Goal: Task Accomplishment & Management: Use online tool/utility

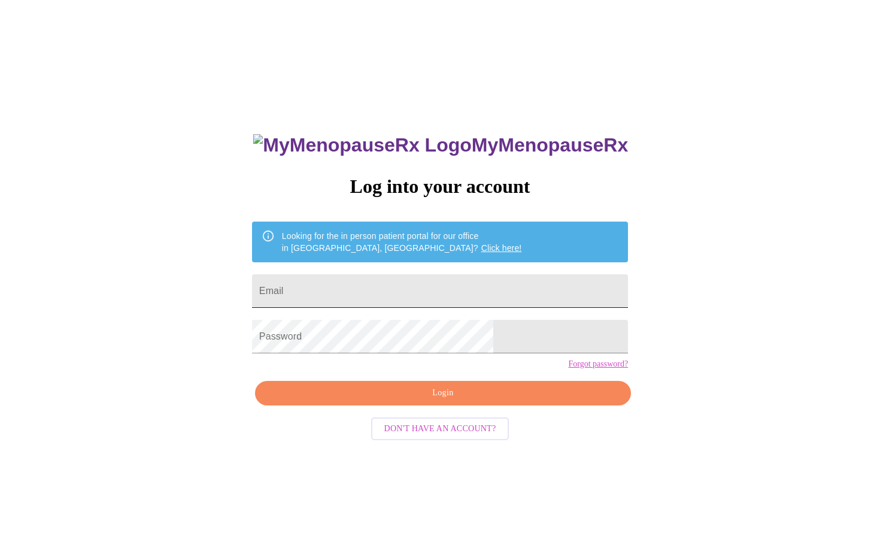
click at [465, 282] on input "Email" at bounding box center [440, 291] width 376 height 34
type input "[EMAIL_ADDRESS][DOMAIN_NAME]"
click at [399, 405] on button "Login" at bounding box center [443, 393] width 376 height 25
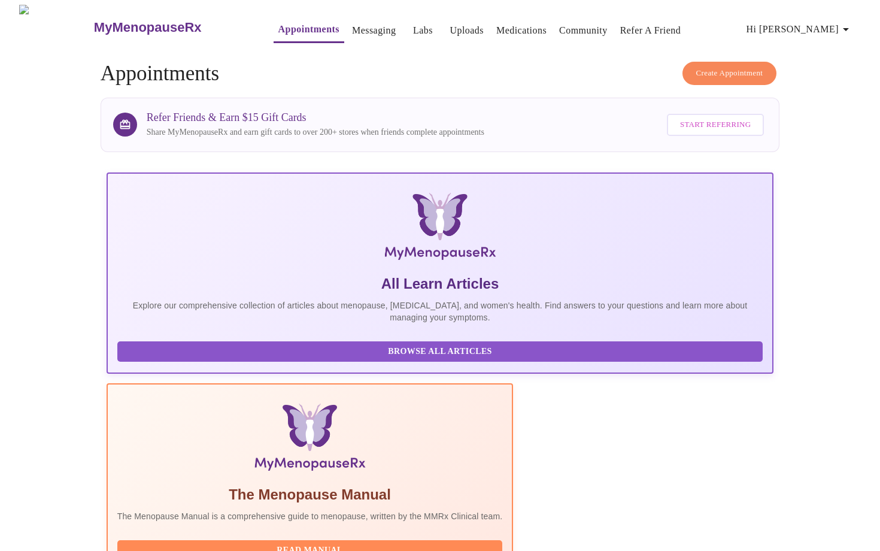
scroll to position [104, 0]
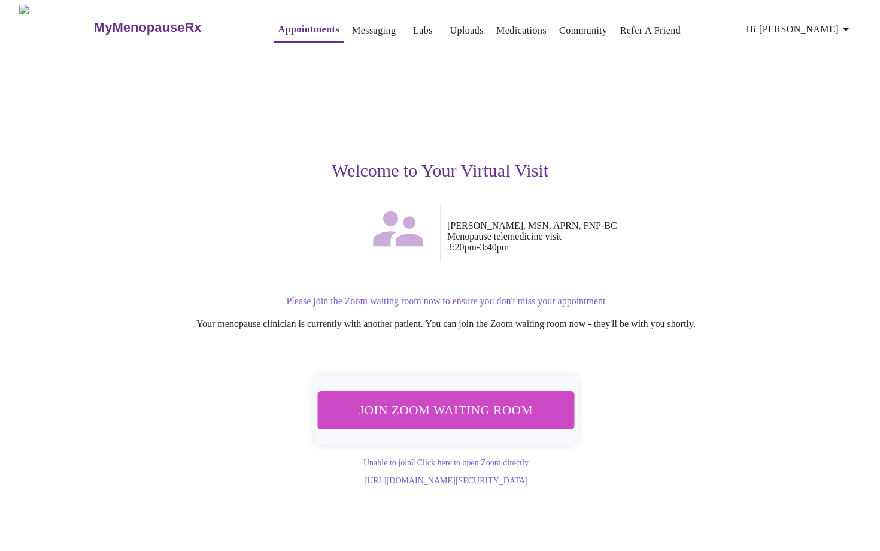
click at [480, 410] on span "Join Zoom Waiting Room" at bounding box center [446, 409] width 236 height 23
